Goal: Check status: Check status

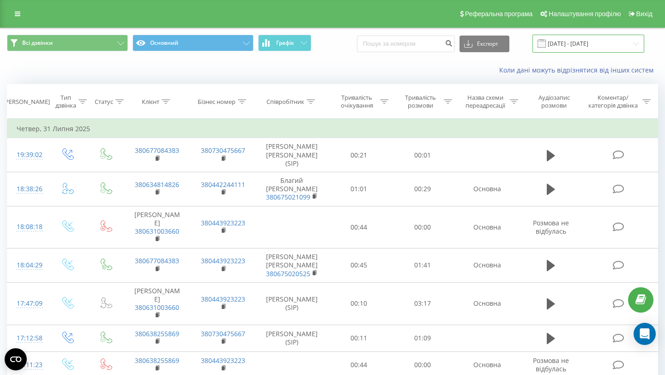
click at [606, 38] on input "[DATE] - [DATE]" at bounding box center [588, 44] width 112 height 18
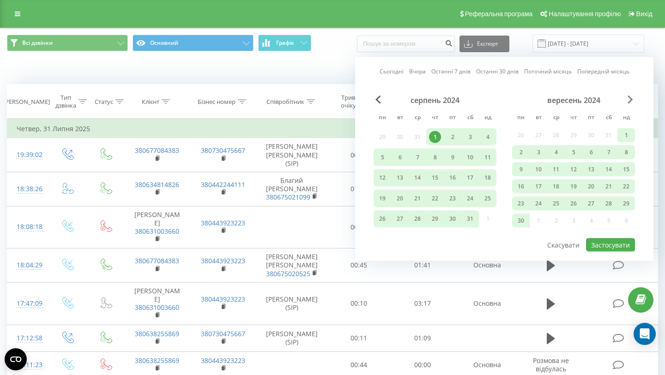
click at [631, 99] on span "Next Month" at bounding box center [631, 100] width 6 height 8
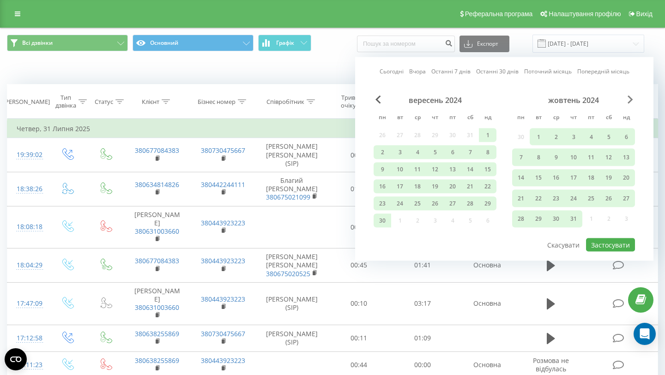
click at [631, 99] on span "Next Month" at bounding box center [631, 100] width 6 height 8
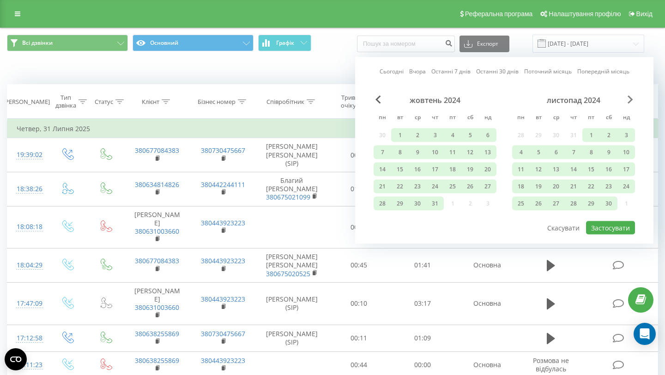
click at [631, 99] on span "Next Month" at bounding box center [631, 100] width 6 height 8
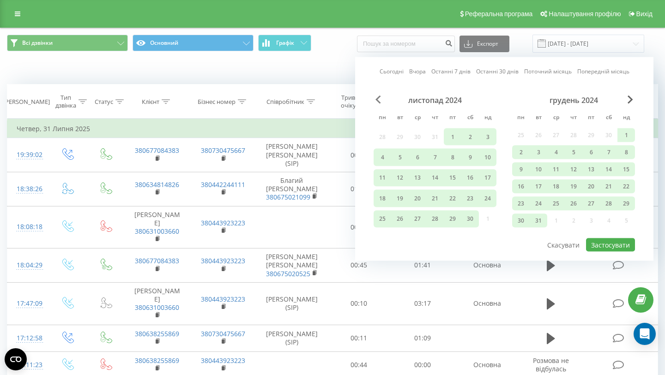
click at [376, 97] on span "Previous Month" at bounding box center [378, 100] width 6 height 8
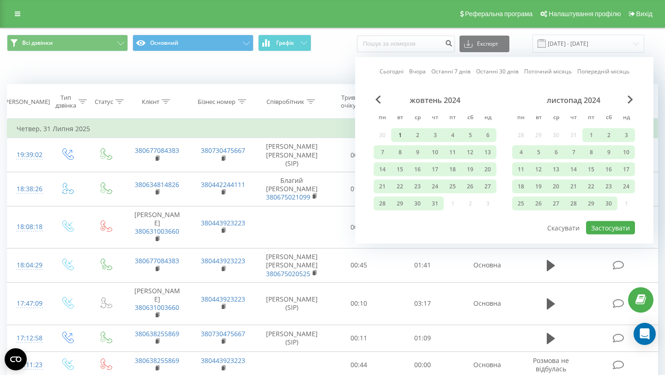
click at [399, 130] on div "1" at bounding box center [400, 135] width 12 height 12
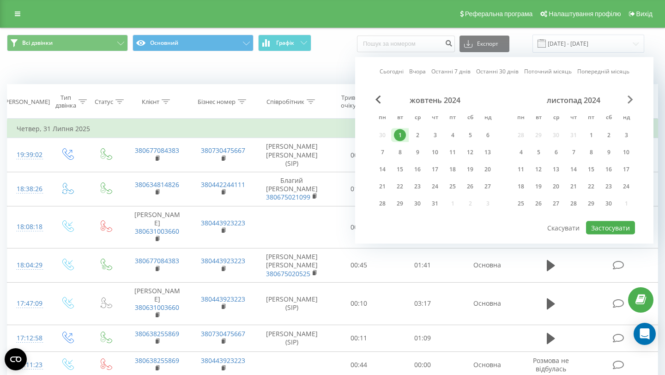
click at [629, 100] on span "Next Month" at bounding box center [631, 100] width 6 height 8
click at [630, 100] on span "Next Month" at bounding box center [631, 100] width 6 height 8
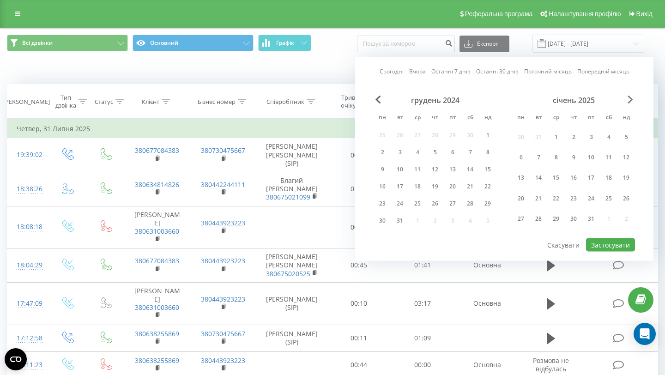
click at [630, 100] on span "Next Month" at bounding box center [631, 100] width 6 height 8
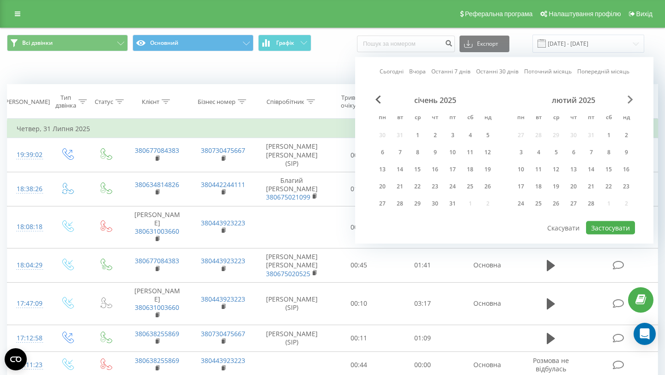
click at [630, 100] on span "Next Month" at bounding box center [631, 100] width 6 height 8
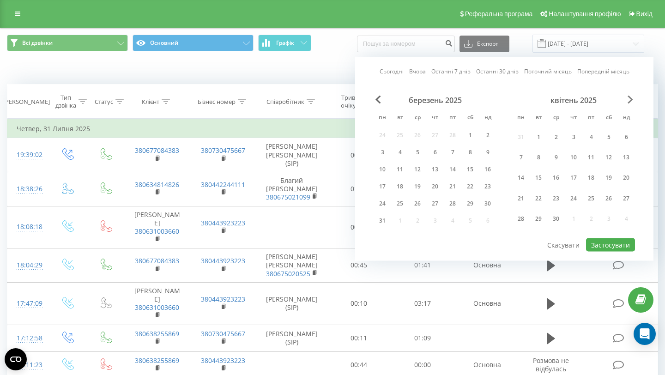
click at [629, 99] on span "Next Month" at bounding box center [631, 100] width 6 height 8
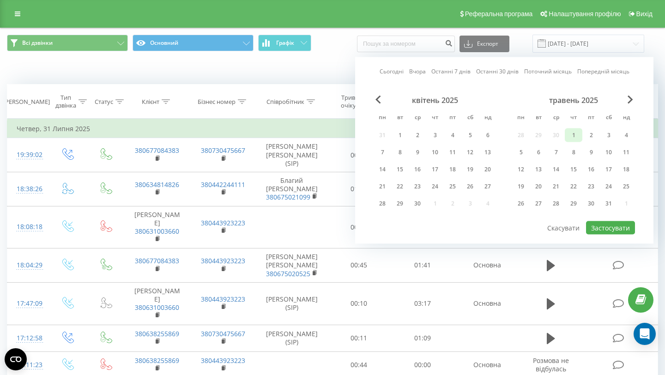
click at [576, 131] on div "1" at bounding box center [574, 135] width 12 height 12
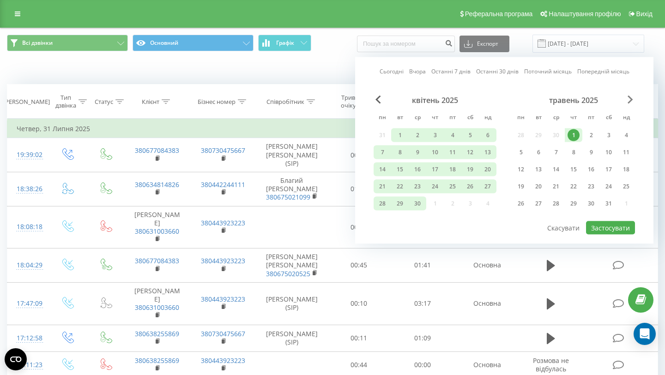
click at [628, 97] on span "Next Month" at bounding box center [631, 100] width 6 height 8
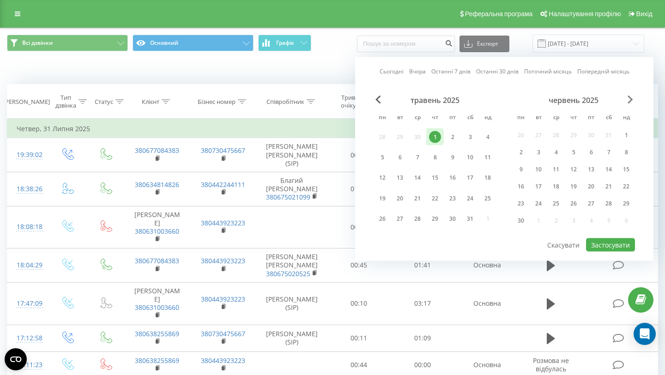
click at [628, 97] on span "Next Month" at bounding box center [631, 100] width 6 height 8
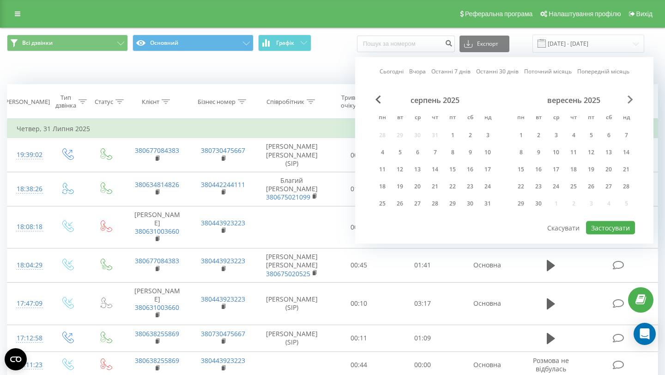
click at [628, 97] on span "Next Month" at bounding box center [631, 100] width 6 height 8
click at [623, 199] on div "30" at bounding box center [626, 204] width 12 height 12
click at [377, 97] on span "Previous Month" at bounding box center [378, 100] width 6 height 8
click at [384, 134] on div "1" at bounding box center [382, 135] width 12 height 12
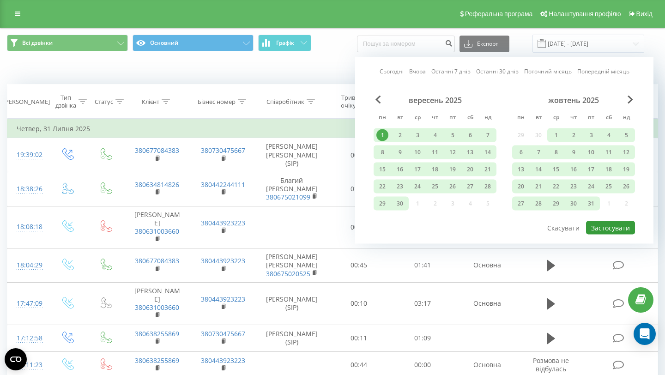
click at [602, 224] on button "Застосувати" at bounding box center [610, 227] width 49 height 13
type input "[DATE] - [DATE]"
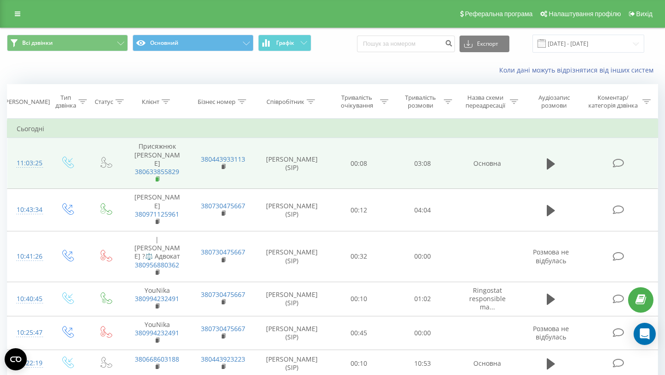
click at [157, 177] on rect at bounding box center [157, 179] width 3 height 4
click at [158, 176] on icon at bounding box center [158, 179] width 5 height 6
